Goal: Information Seeking & Learning: Understand process/instructions

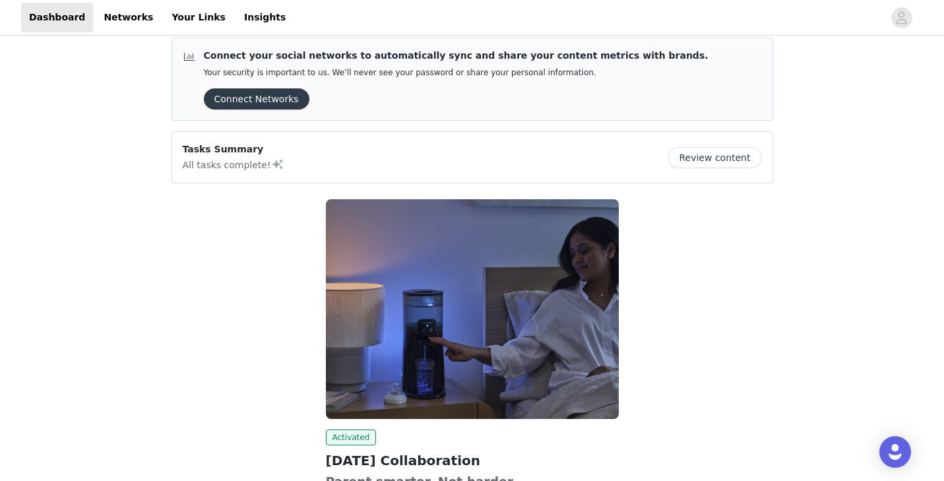
scroll to position [8, 0]
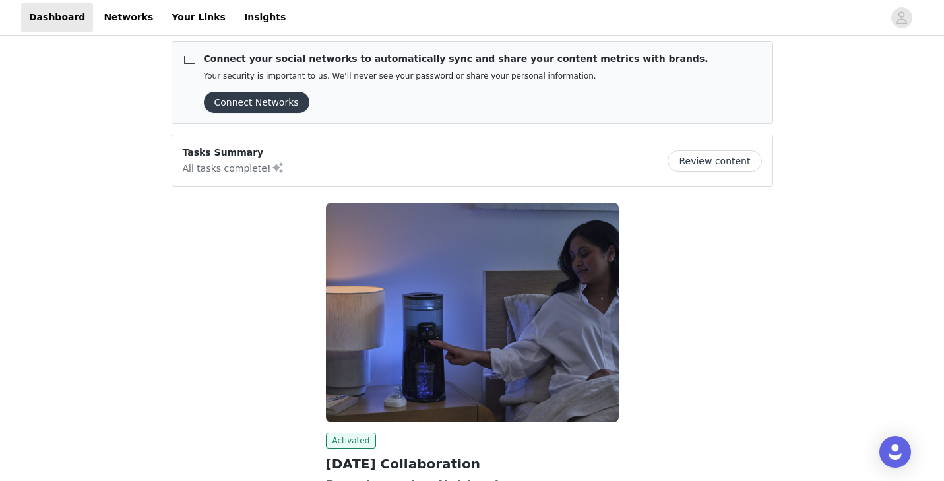
click at [718, 160] on button "Review content" at bounding box center [714, 160] width 94 height 21
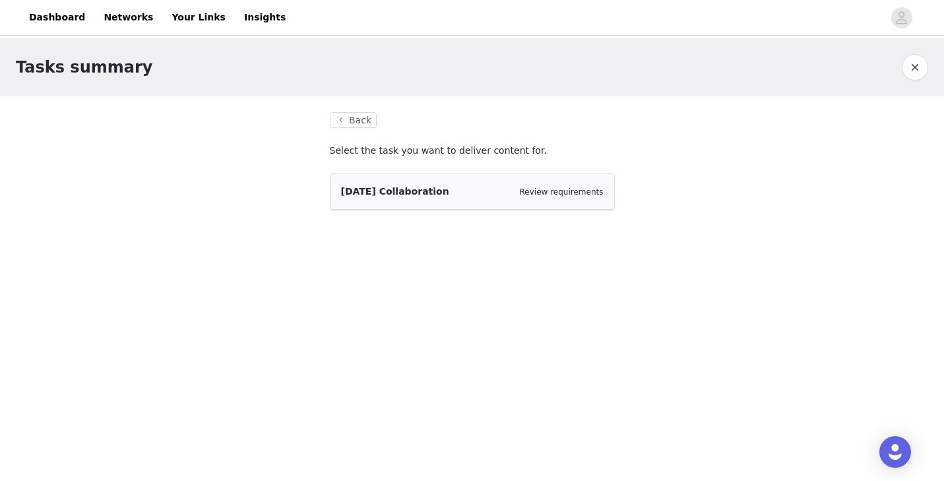
click at [487, 189] on div "[DATE] Collaboration Review requirements" at bounding box center [472, 192] width 262 height 14
click at [394, 202] on div "[DATE] Collaboration Review requirements" at bounding box center [472, 192] width 284 height 36
click at [547, 195] on link "Review requirements" at bounding box center [562, 191] width 84 height 9
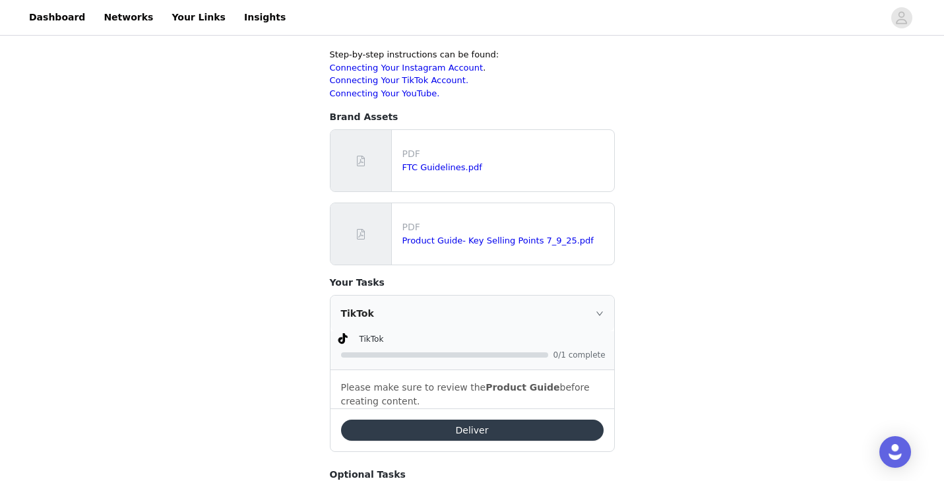
scroll to position [758, 0]
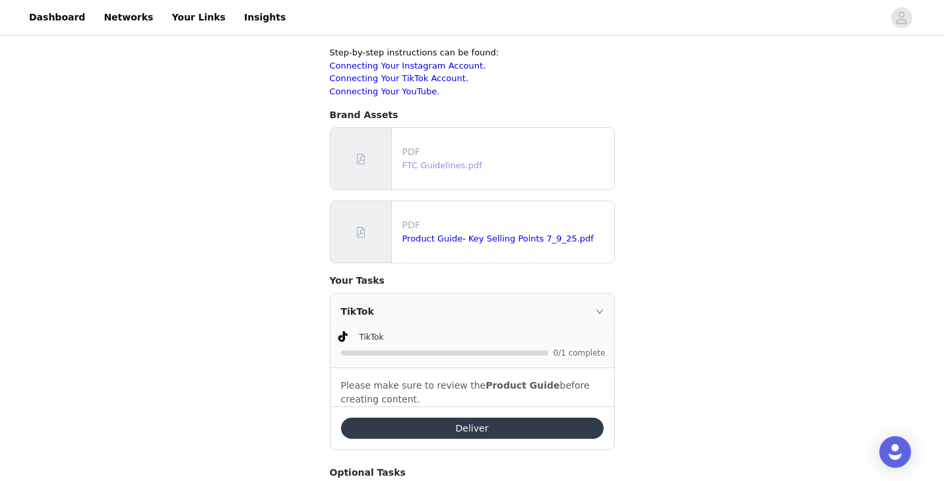
click at [434, 160] on link "FTC Guidelines.pdf" at bounding box center [442, 165] width 80 height 10
click at [467, 233] on link "Product Guide- Key Selling Points 7_9_25.pdf" at bounding box center [497, 238] width 191 height 10
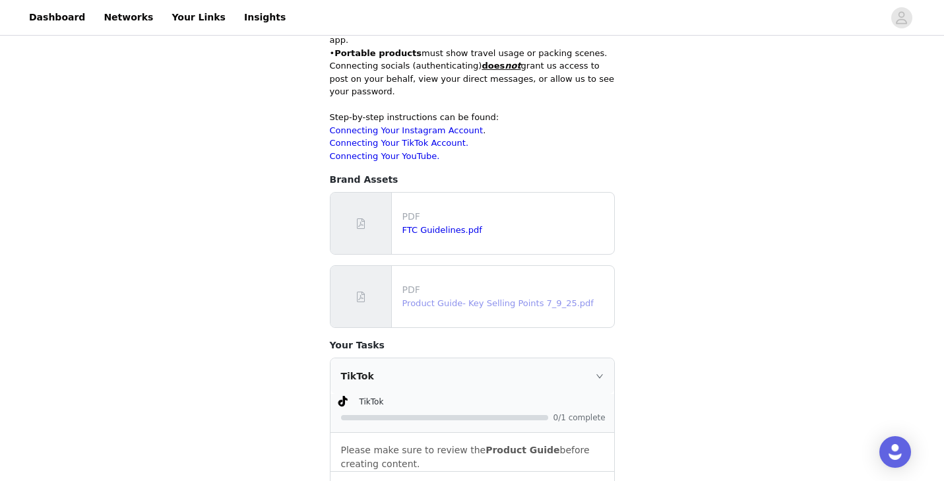
scroll to position [0, 0]
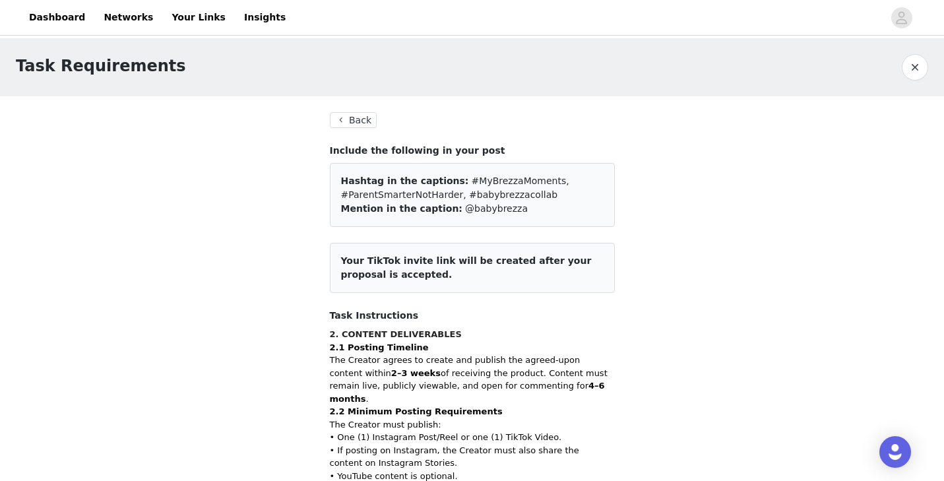
click at [349, 120] on button "Back" at bounding box center [353, 120] width 47 height 16
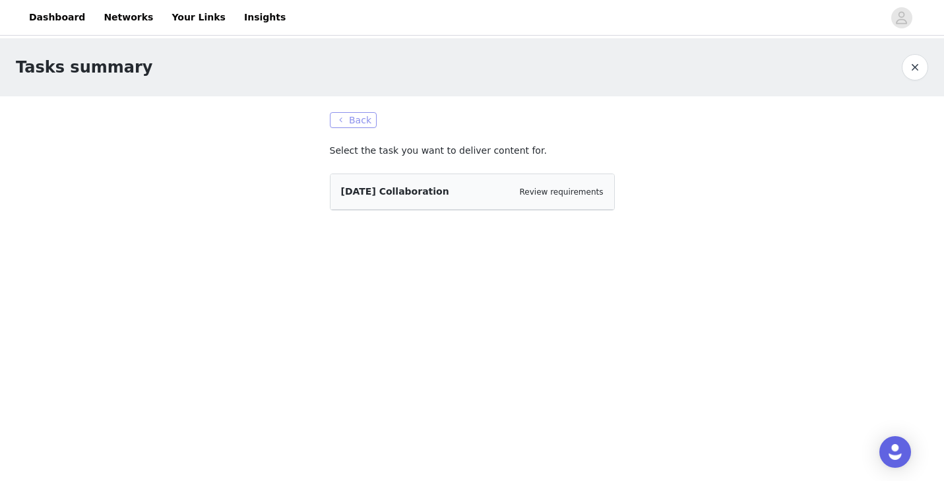
click at [351, 117] on button "Back" at bounding box center [353, 120] width 47 height 16
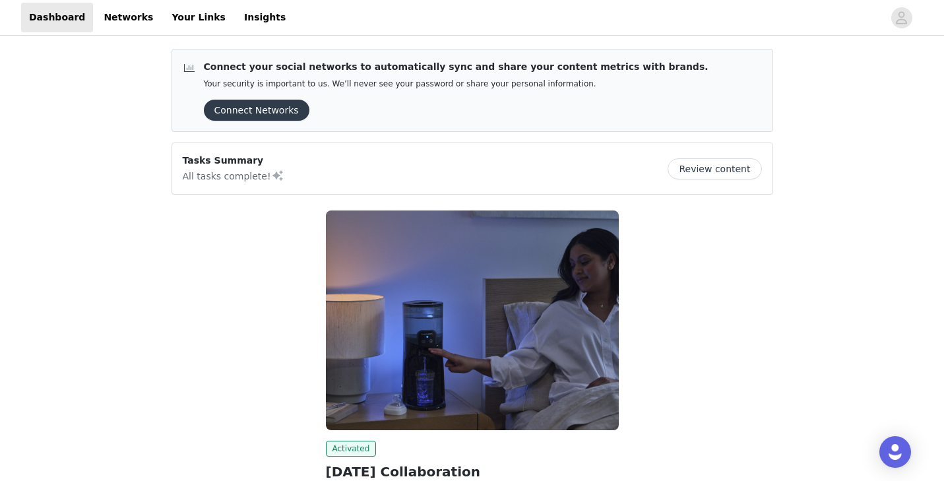
scroll to position [160, 0]
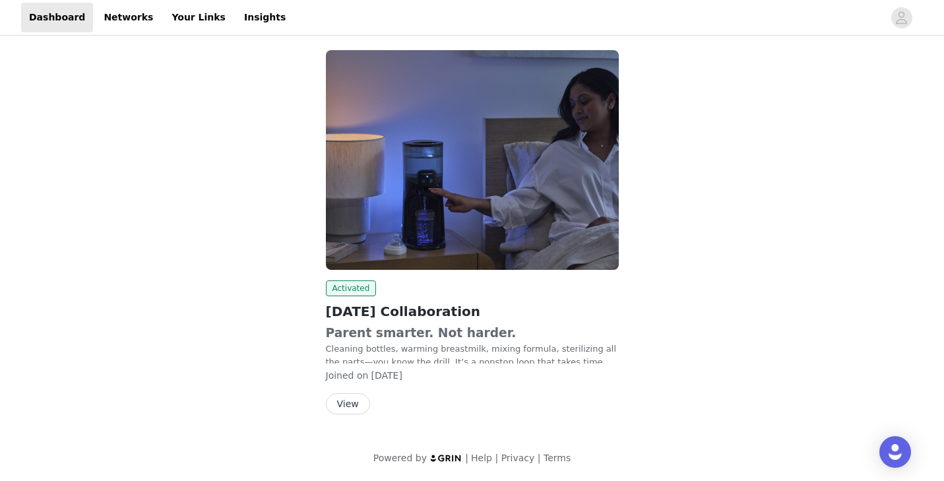
click at [378, 341] on p "Parent smarter. Not harder. Cleaning bottles, warming breastmilk, mixing formul…" at bounding box center [472, 346] width 293 height 44
